Goal: Entertainment & Leisure: Consume media (video, audio)

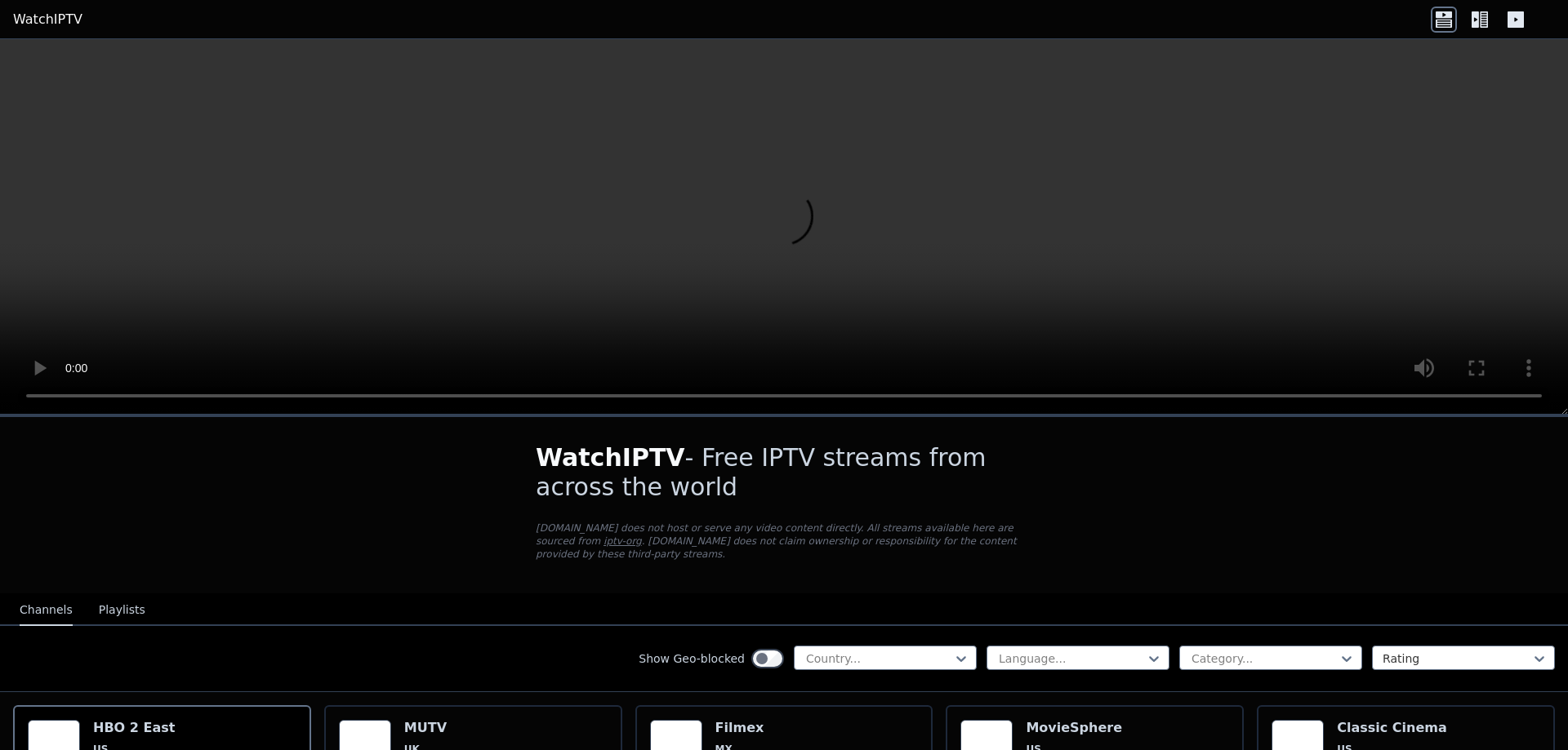
scroll to position [164, 0]
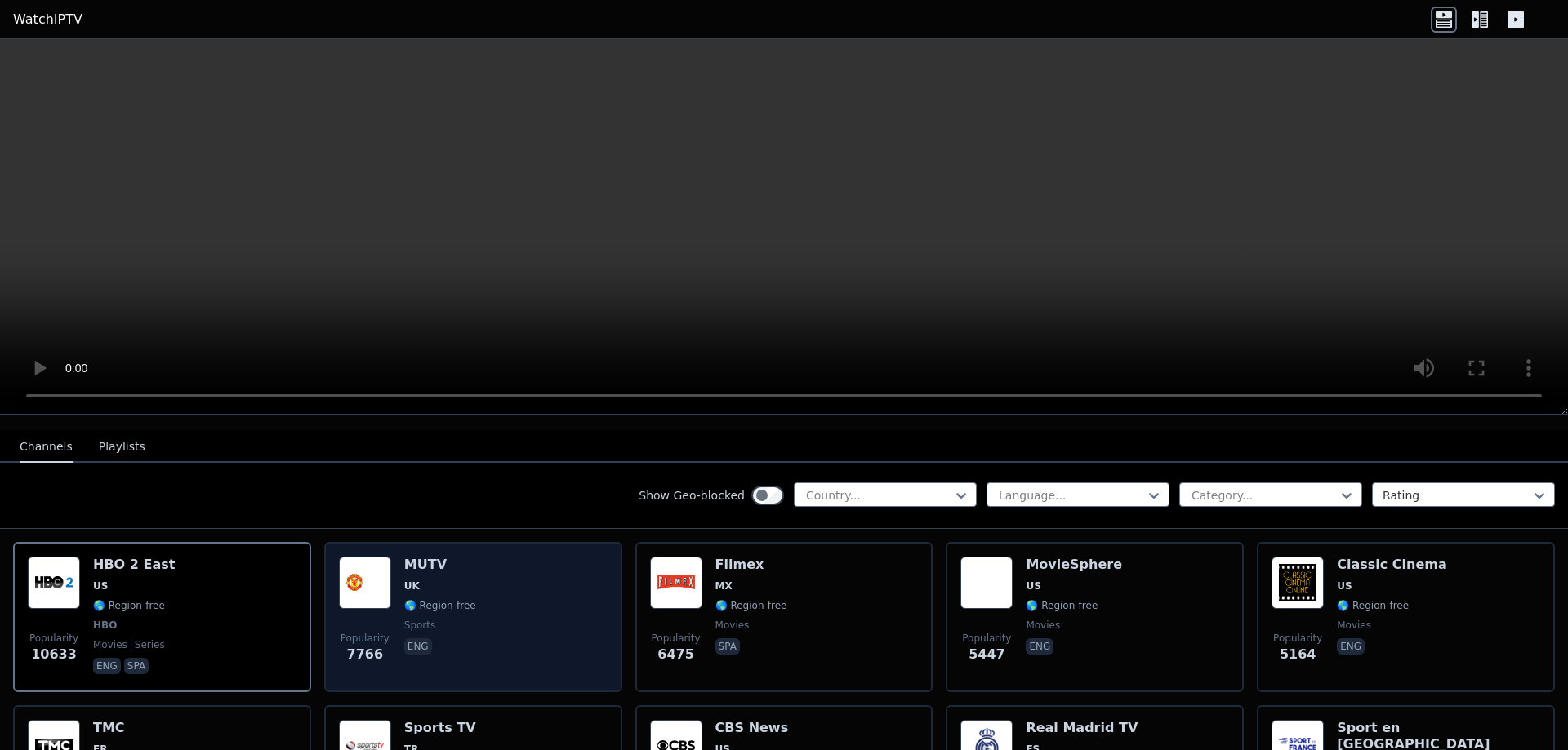
click at [488, 557] on div "Popularity 7766 MUTV [GEOGRAPHIC_DATA] 🌎 Region-free sports eng" at bounding box center [473, 617] width 268 height 121
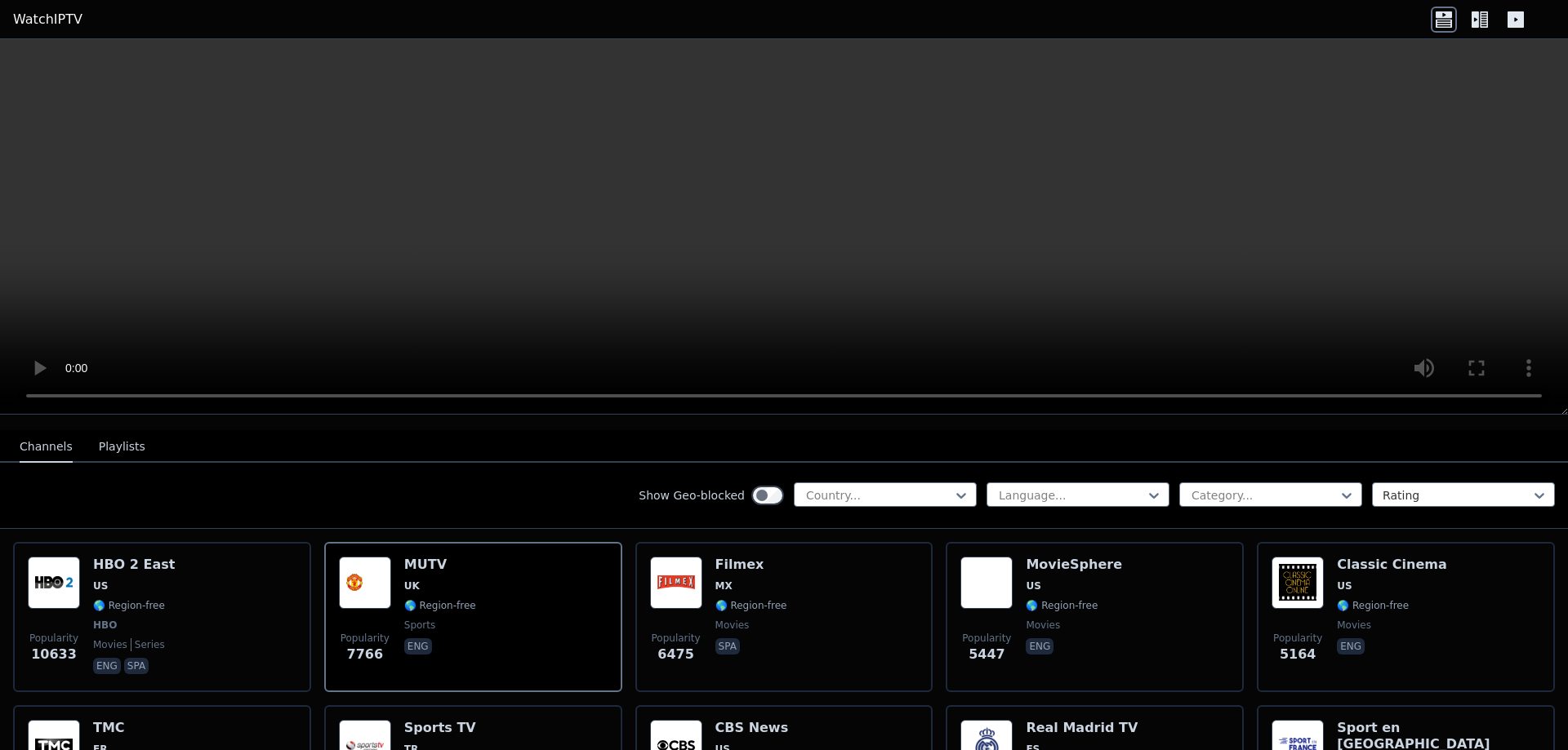
click at [115, 439] on button "Playlists" at bounding box center [121, 446] width 46 height 31
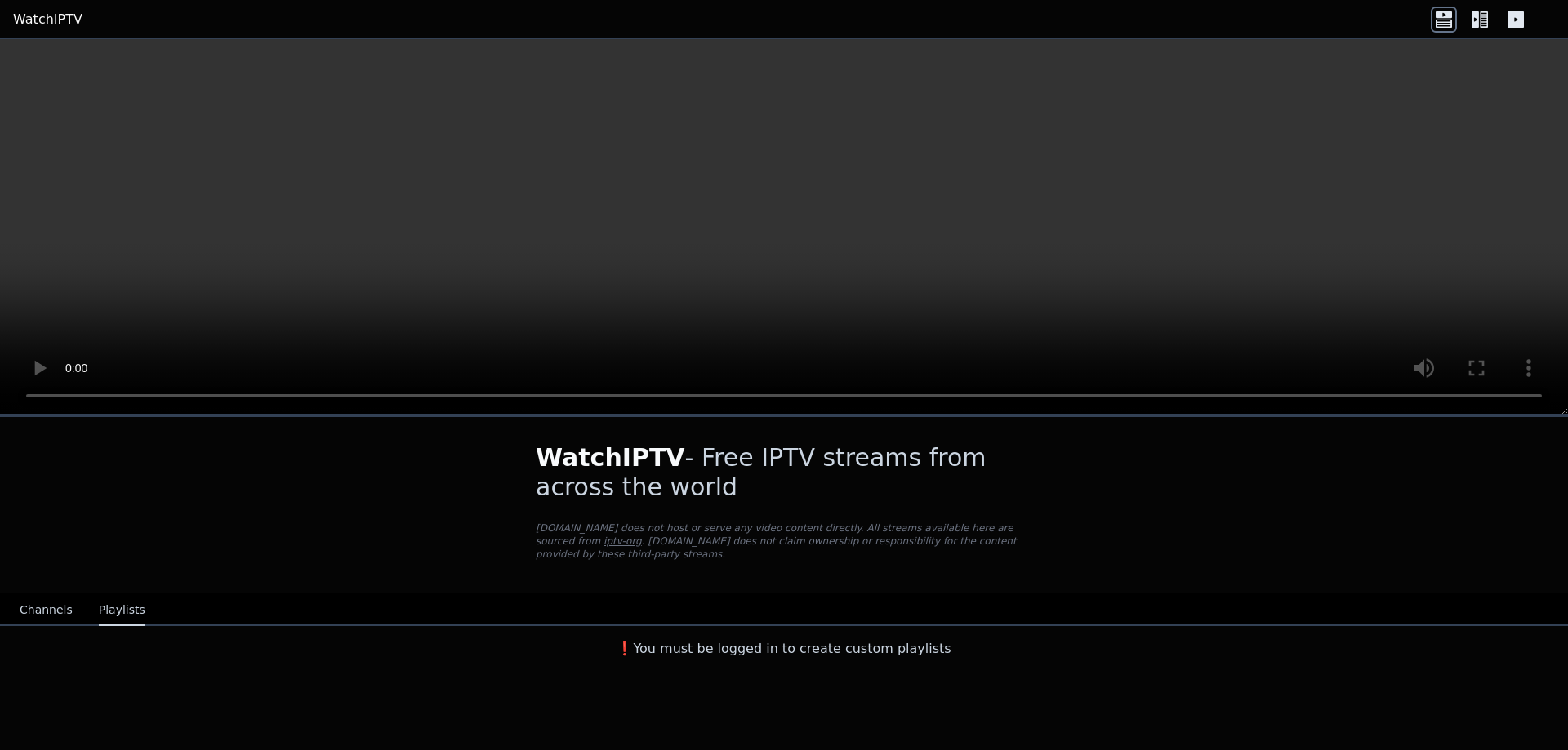
click at [27, 596] on button "Channels" at bounding box center [46, 610] width 53 height 31
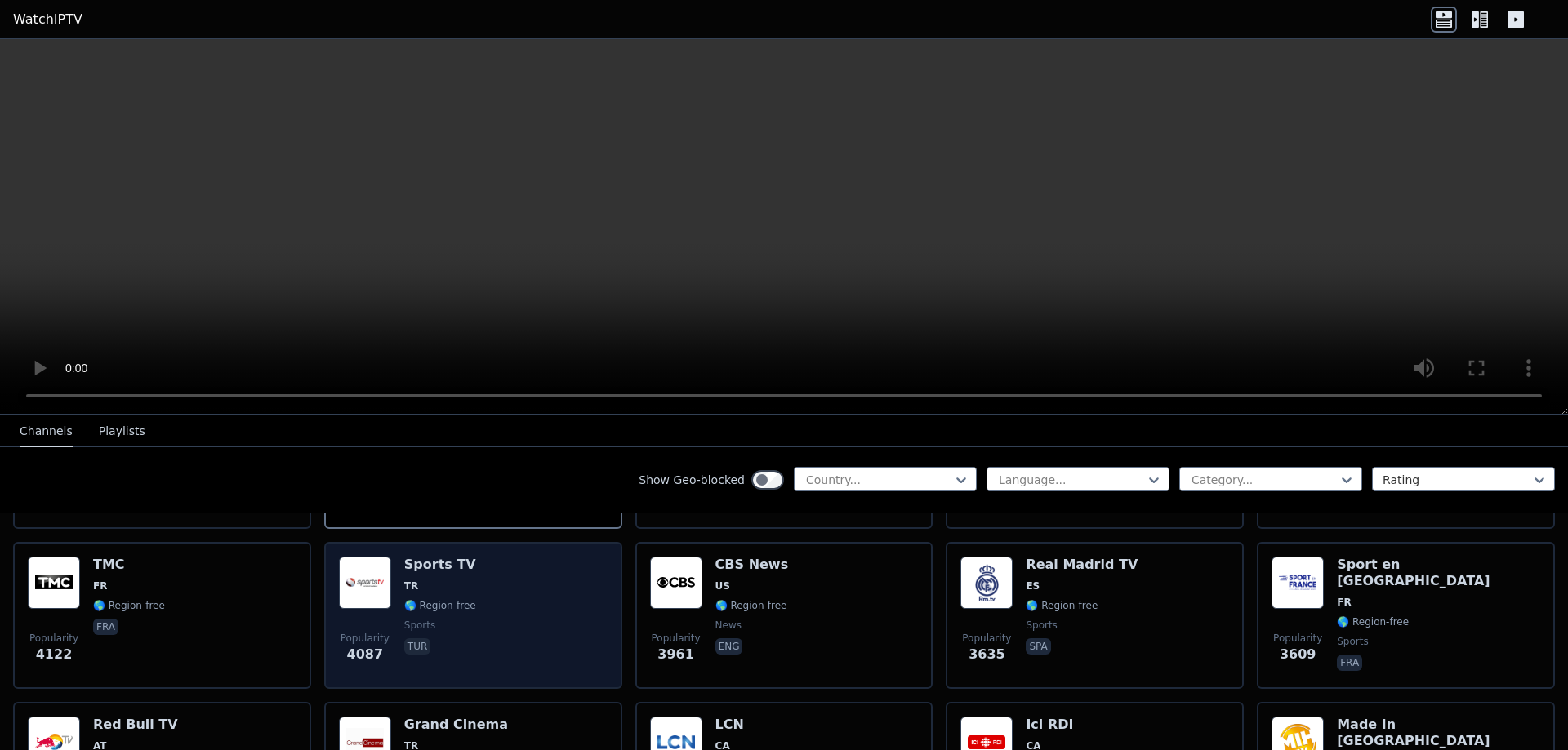
scroll to position [408, 0]
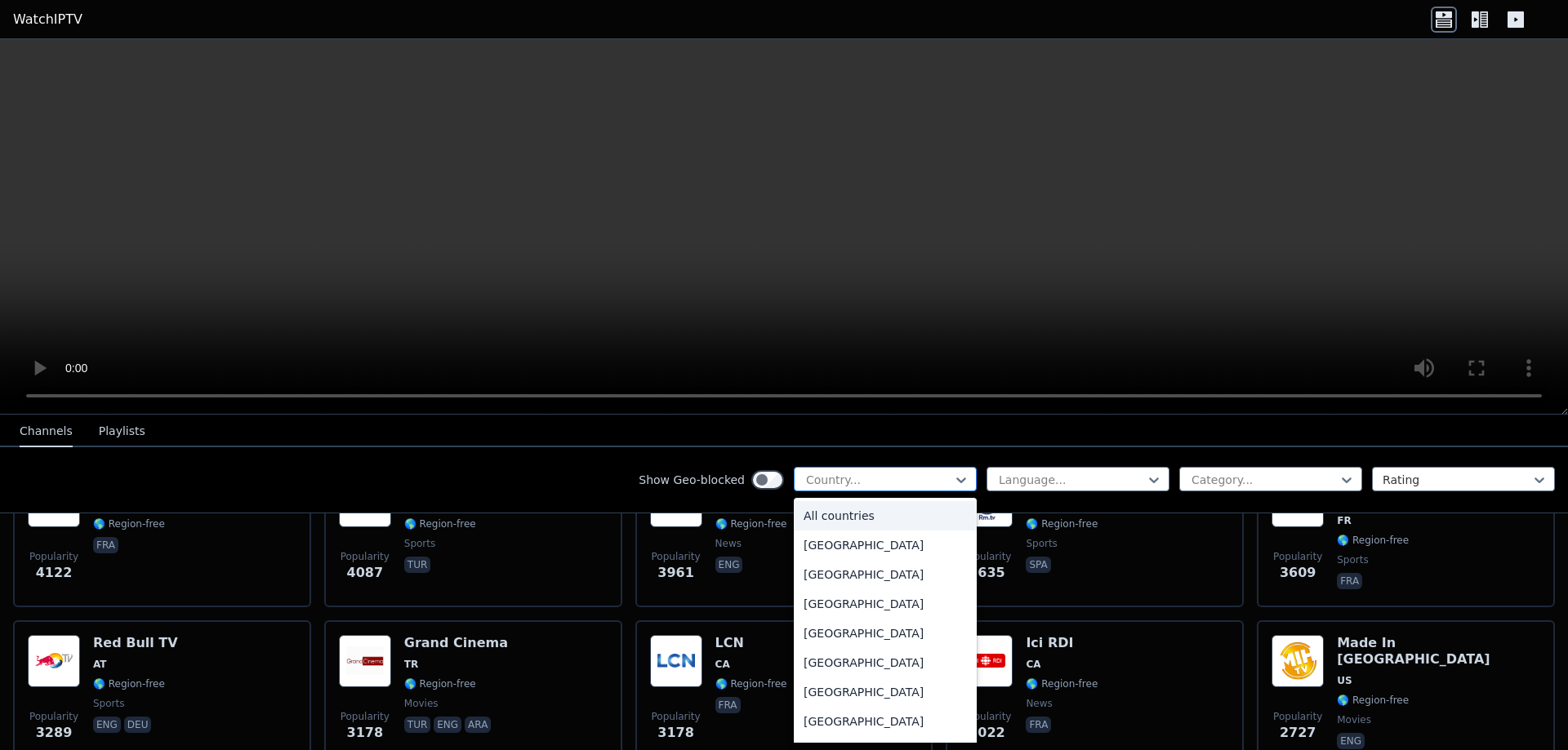
click at [916, 477] on div at bounding box center [879, 480] width 149 height 17
type input "**"
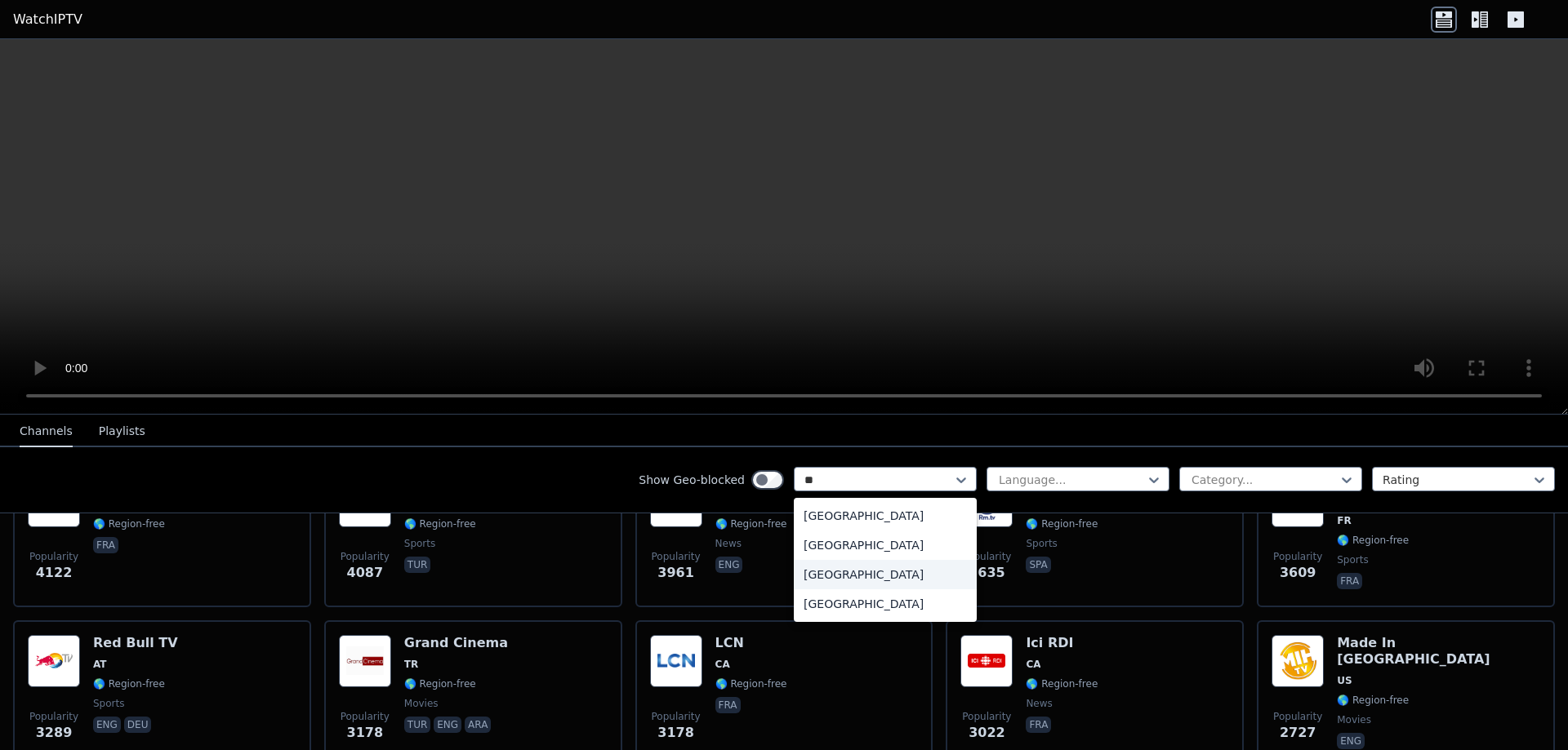
click at [855, 568] on div "[GEOGRAPHIC_DATA]" at bounding box center [886, 575] width 183 height 30
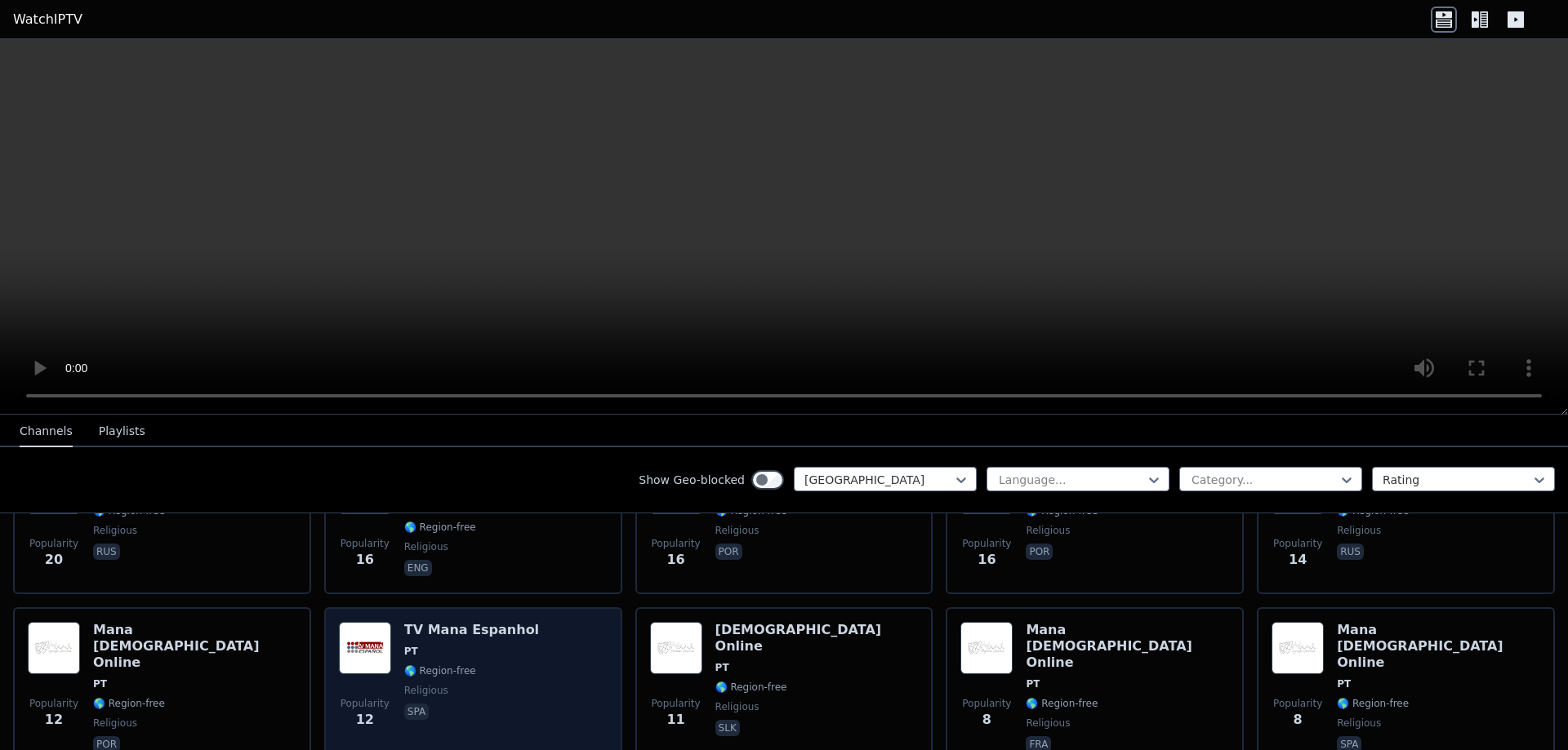
scroll to position [957, 0]
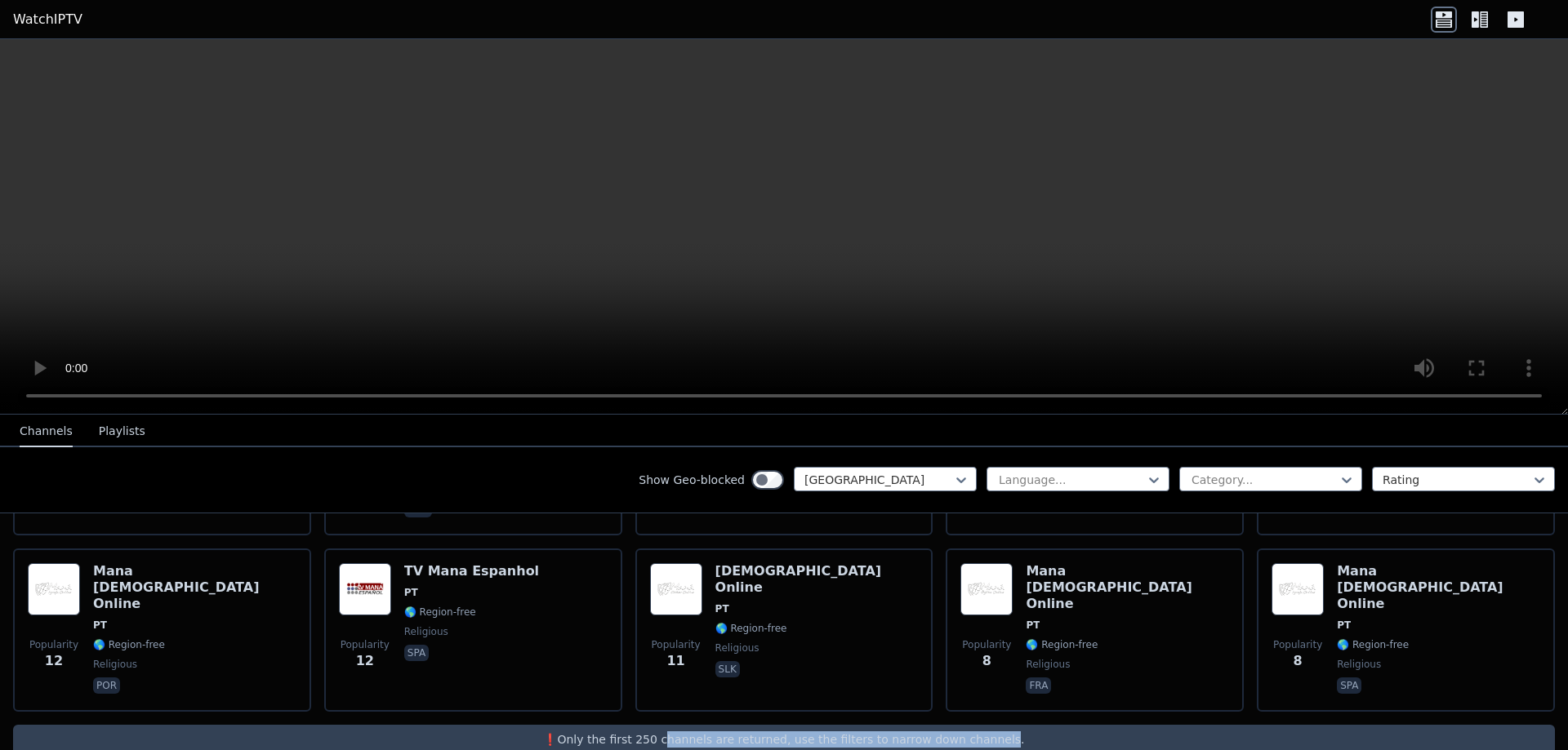
drag, startPoint x: 680, startPoint y: 703, endPoint x: 970, endPoint y: 710, distance: 290.1
click at [970, 731] on p "❗️Only the first 250 channels are returned, use the filters to narrow down chan…" at bounding box center [784, 739] width 1529 height 17
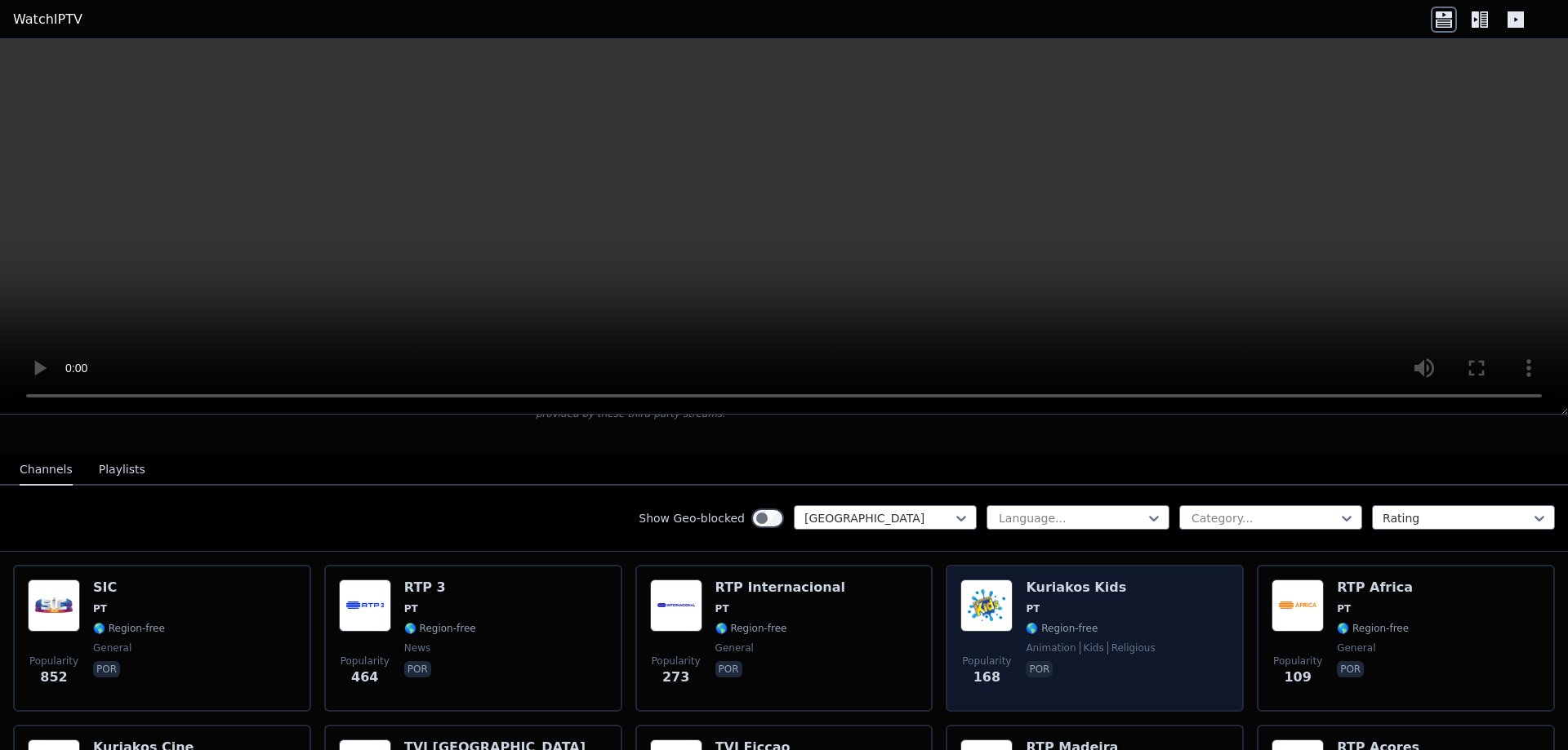
scroll to position [59, 0]
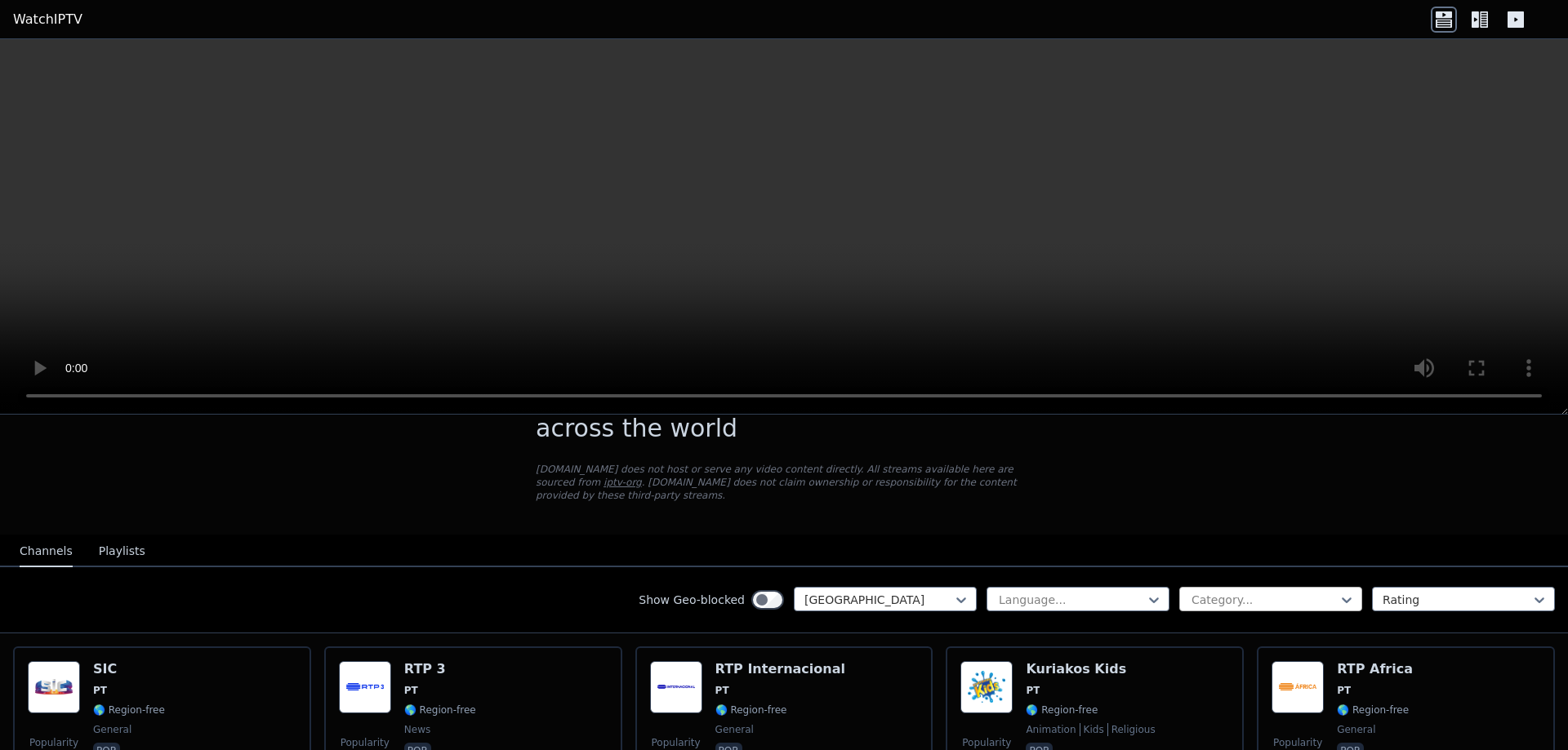
click at [1316, 591] on div at bounding box center [1264, 599] width 149 height 17
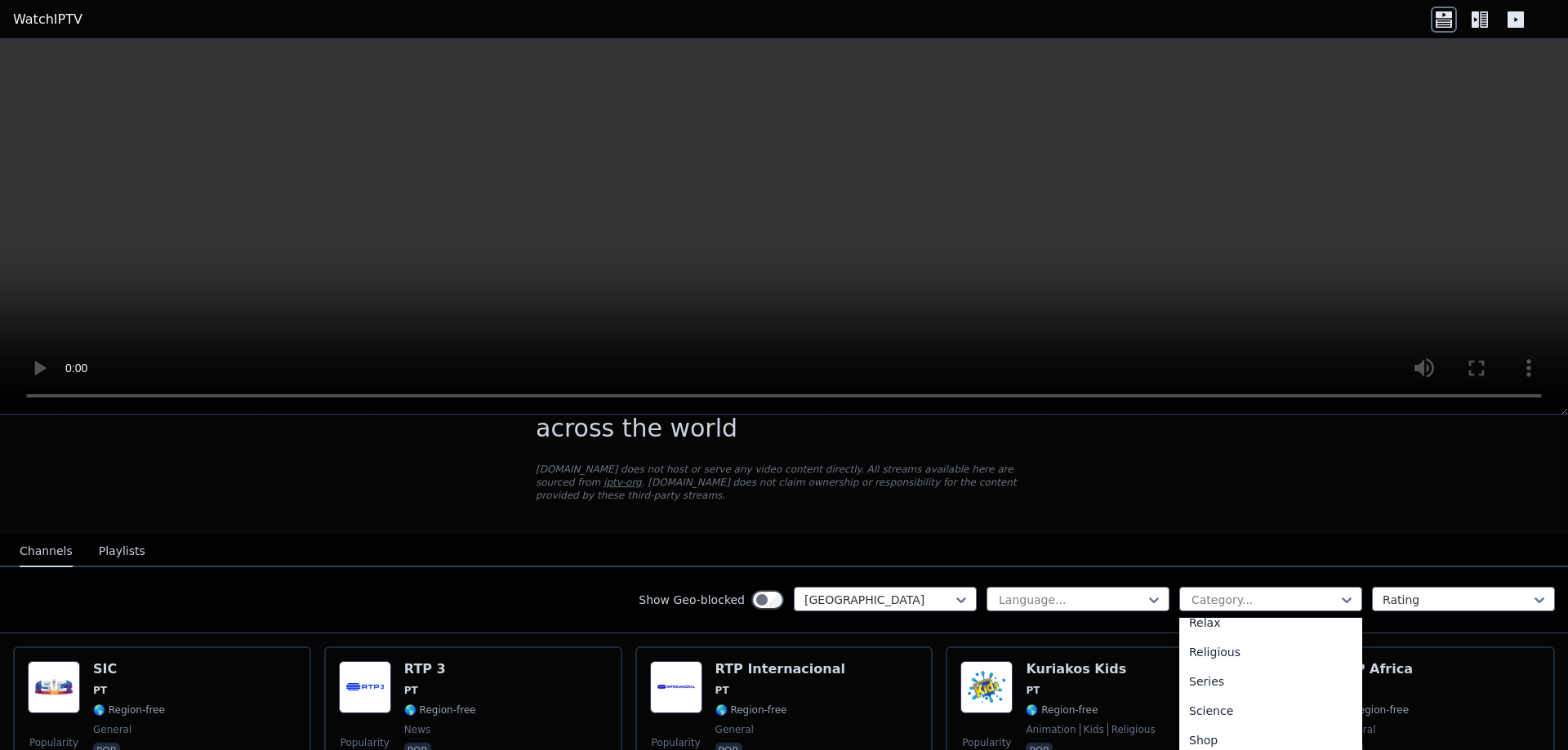
scroll to position [660, 0]
click at [1223, 666] on div "Sports" at bounding box center [1271, 681] width 183 height 30
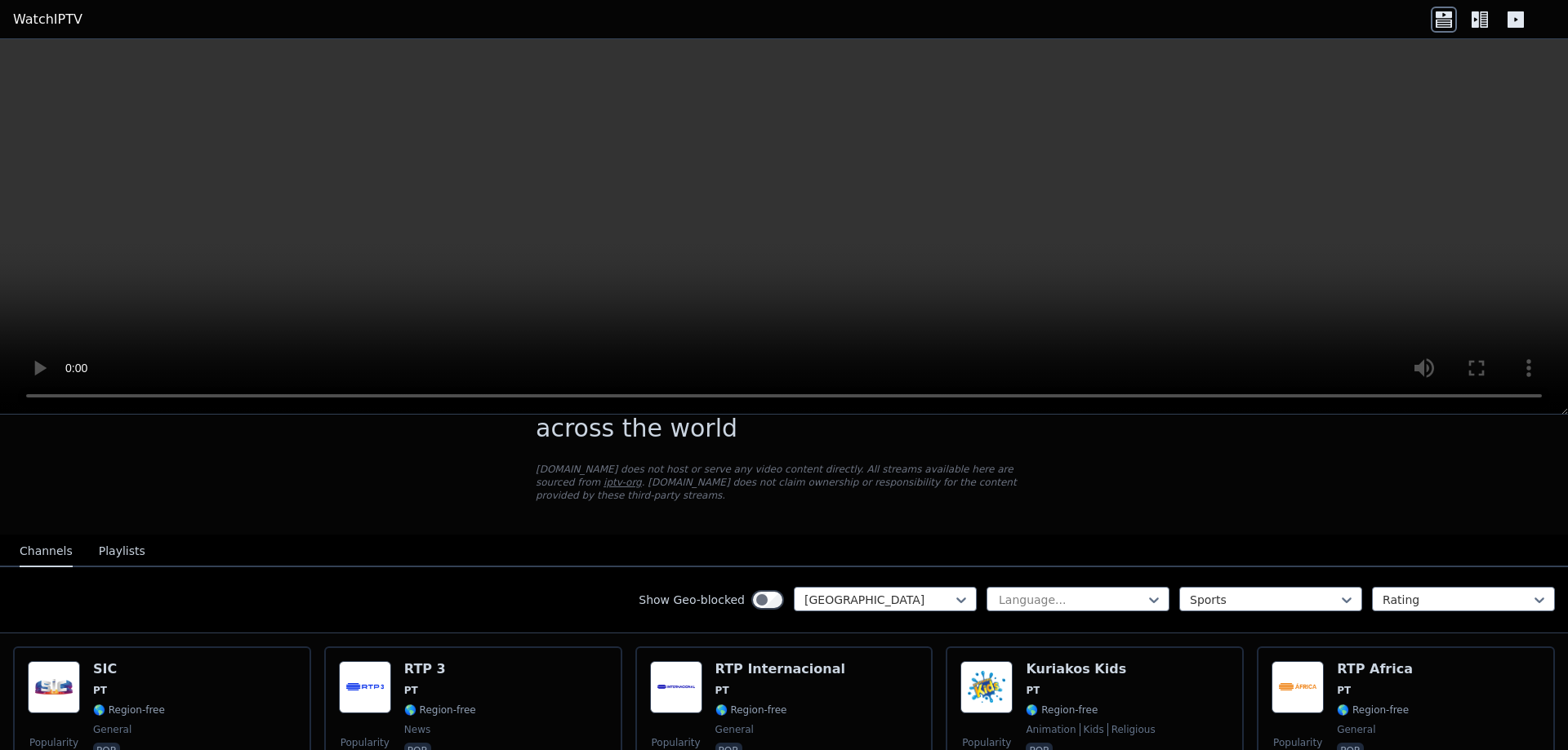
scroll to position [10, 0]
